Goal: Navigation & Orientation: Find specific page/section

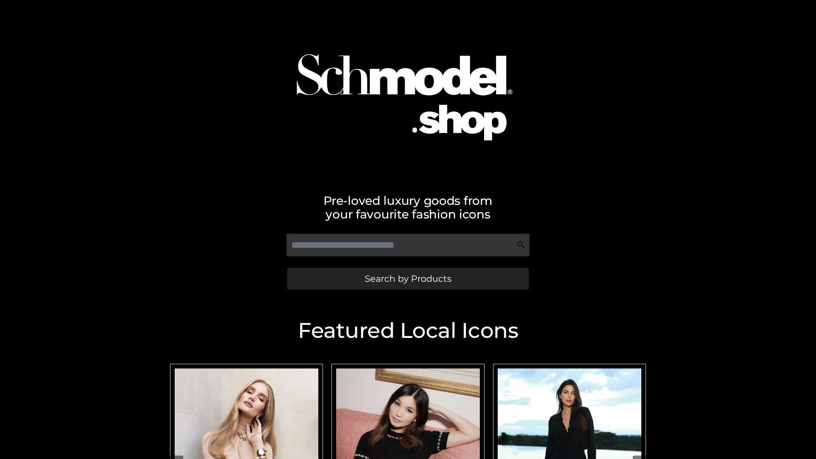
click at [407, 278] on span "Search by Products" at bounding box center [407, 278] width 87 height 9
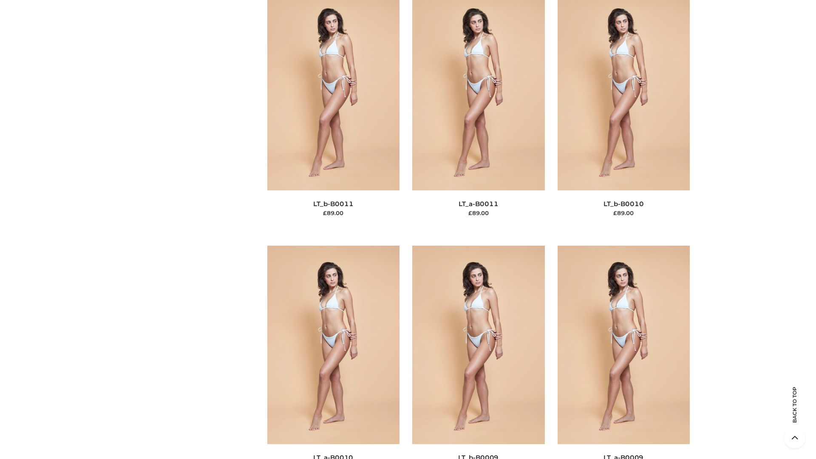
scroll to position [3815, 0]
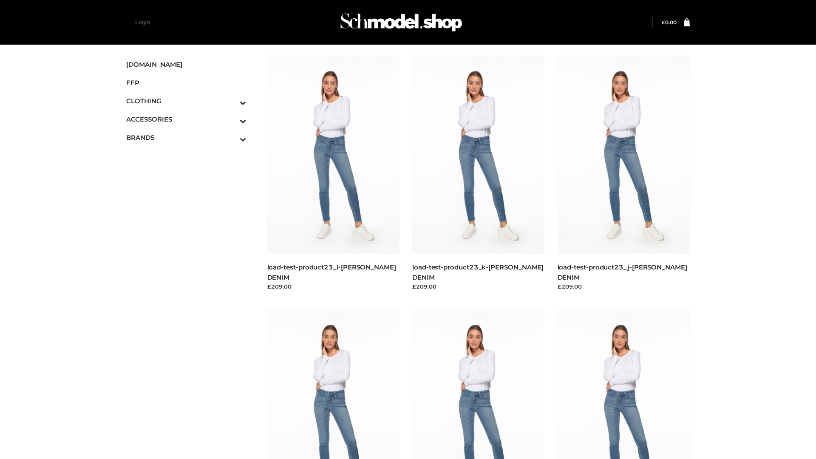
scroll to position [745, 0]
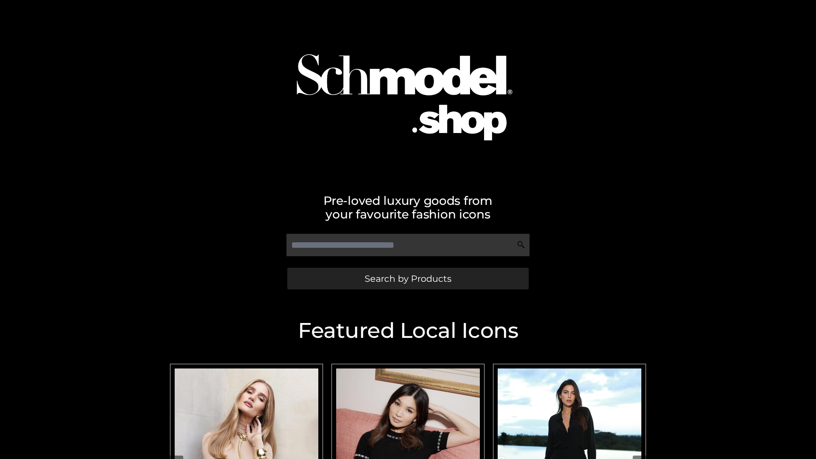
click at [407, 278] on span "Search by Products" at bounding box center [407, 278] width 87 height 9
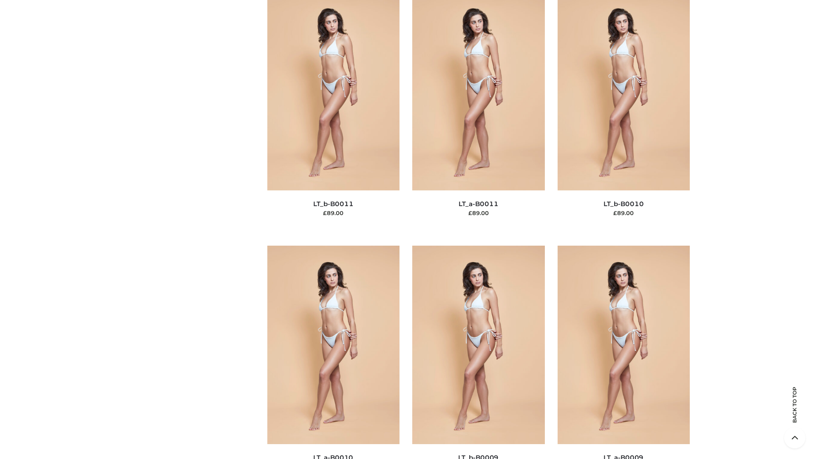
scroll to position [3815, 0]
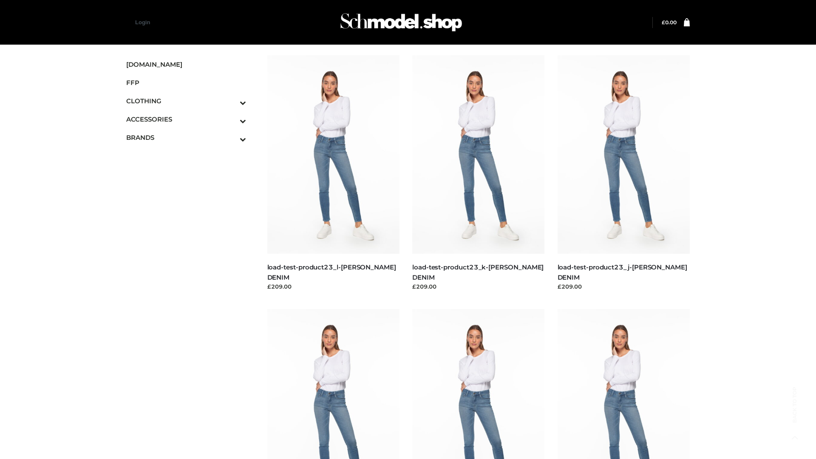
scroll to position [745, 0]
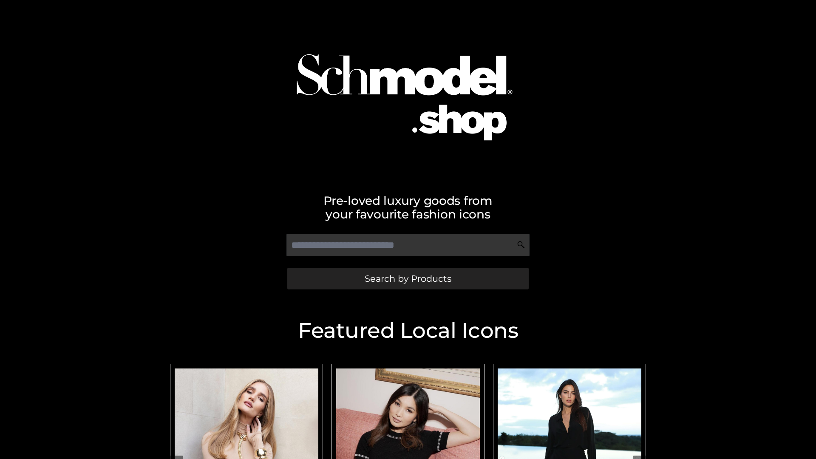
click at [407, 278] on span "Search by Products" at bounding box center [407, 278] width 87 height 9
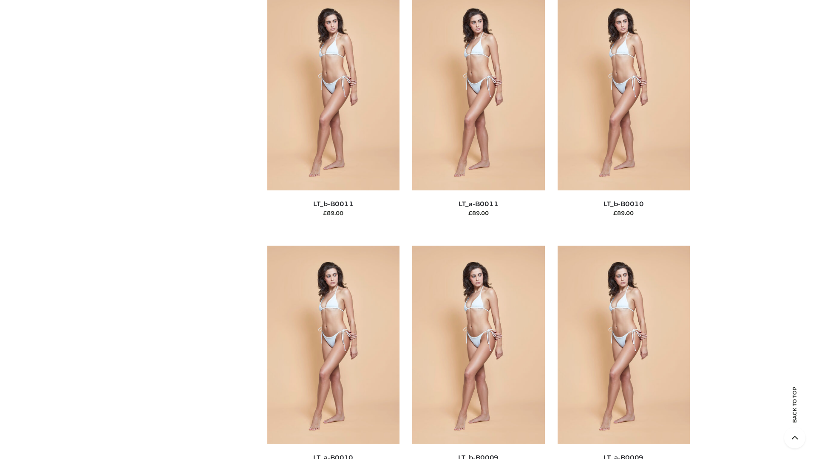
scroll to position [3815, 0]
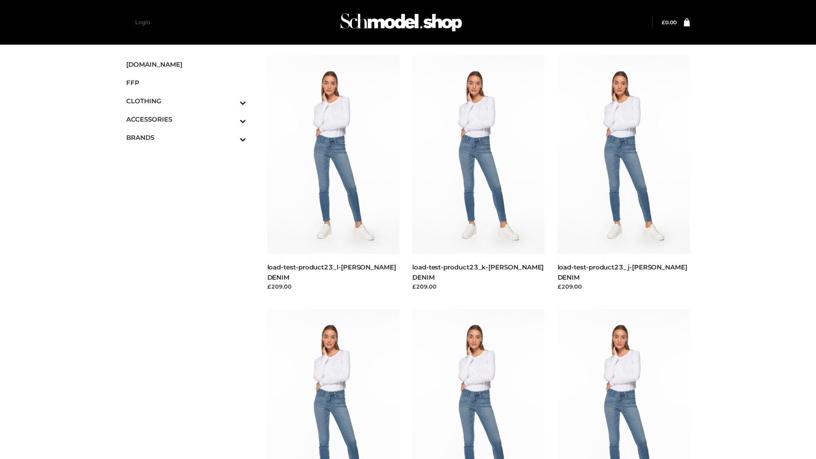
scroll to position [745, 0]
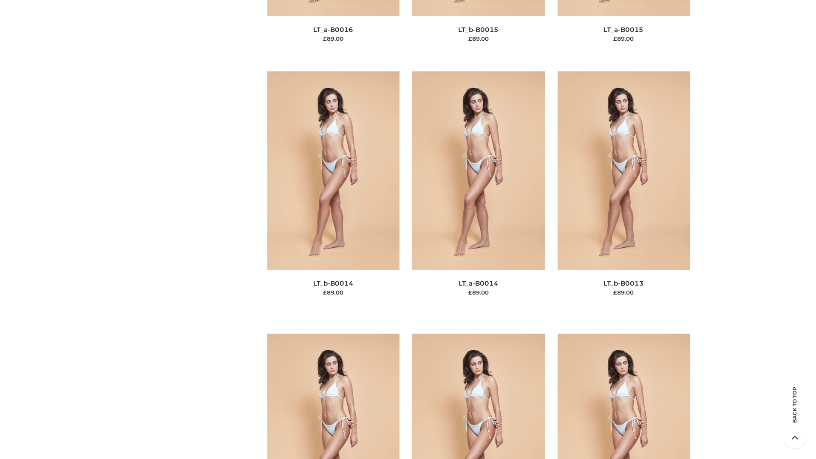
scroll to position [3815, 0]
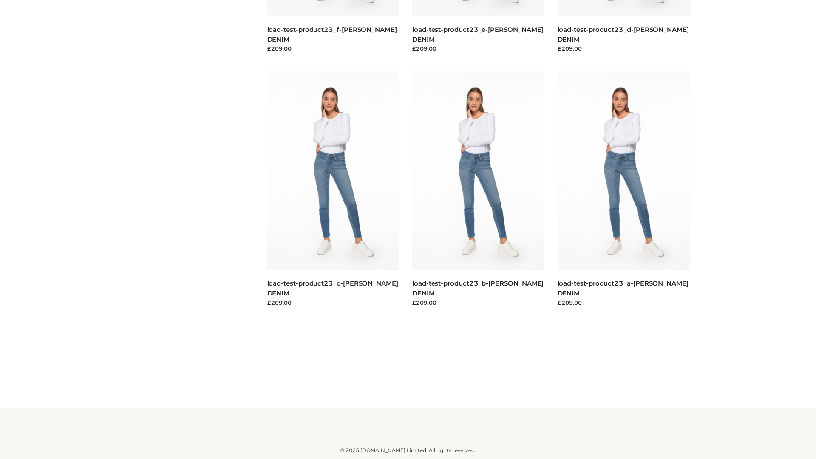
scroll to position [745, 0]
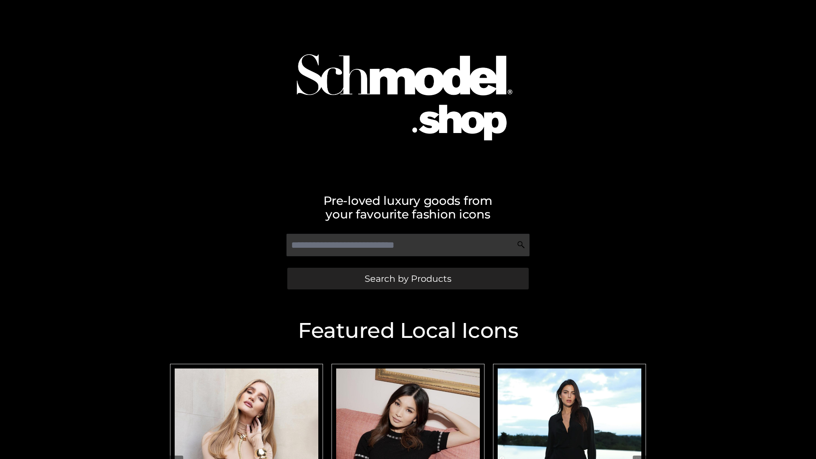
click at [407, 278] on span "Search by Products" at bounding box center [407, 278] width 87 height 9
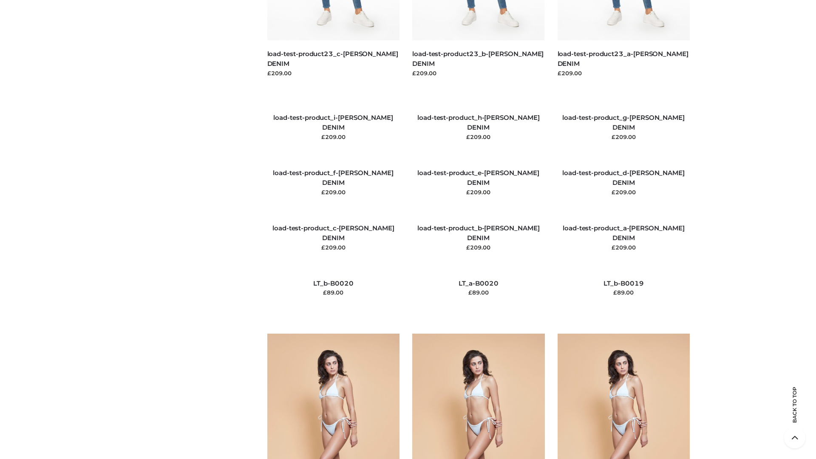
scroll to position [1998, 0]
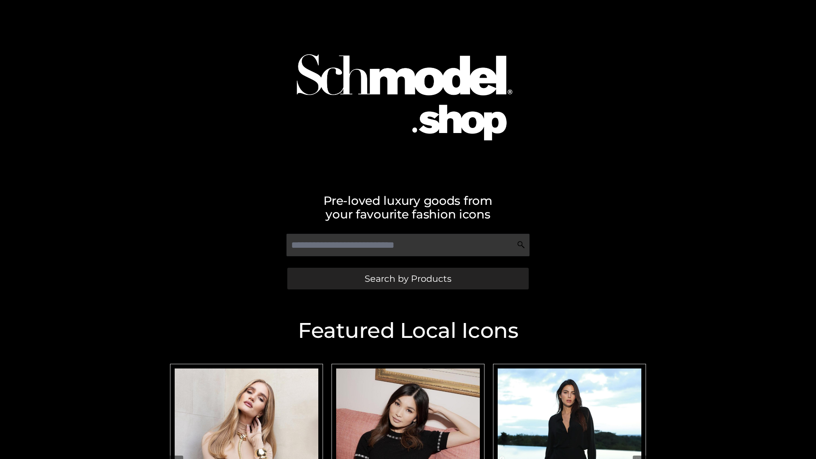
click at [407, 278] on span "Search by Products" at bounding box center [407, 278] width 87 height 9
